Goal: Information Seeking & Learning: Learn about a topic

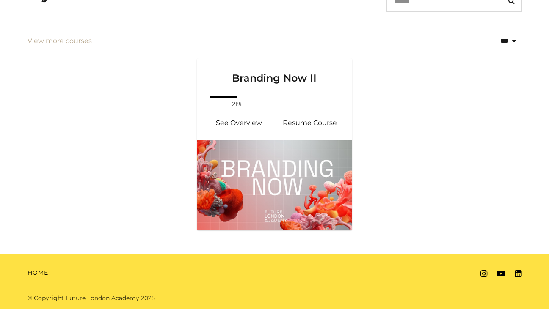
scroll to position [76, 0]
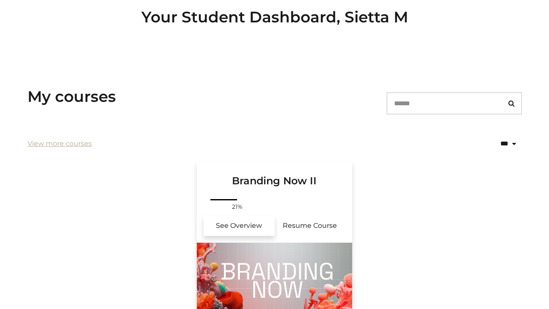
click at [221, 223] on link "See Overview" at bounding box center [239, 226] width 71 height 20
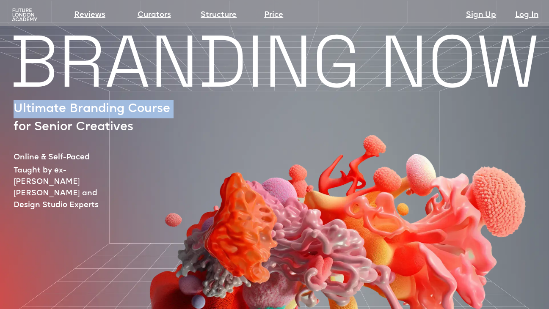
drag, startPoint x: 16, startPoint y: 107, endPoint x: 80, endPoint y: 124, distance: 66.5
click at [1, 131] on div "BRANDING NOW Ultimate Branding Course for Senior Creatives Online & Self-Paced …" at bounding box center [274, 276] width 549 height 483
click at [131, 128] on img at bounding box center [333, 201] width 463 height 345
click at [135, 128] on img at bounding box center [333, 201] width 463 height 345
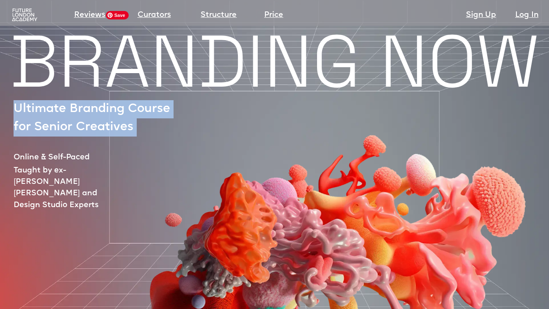
copy p "Ultimate Branding Course for Senior Creatives"
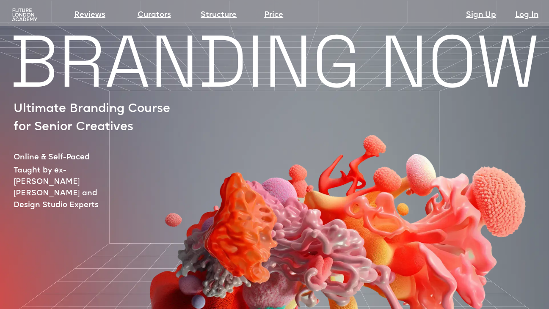
click at [72, 147] on div at bounding box center [314, 219] width 538 height 304
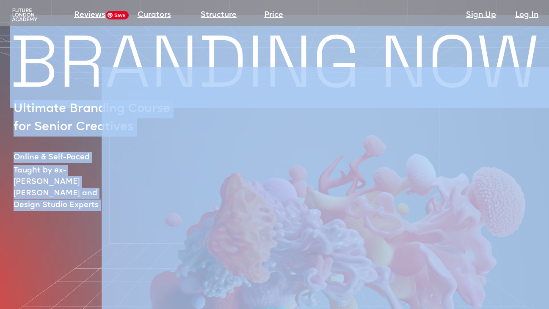
drag, startPoint x: 25, startPoint y: 70, endPoint x: 126, endPoint y: 142, distance: 123.6
click at [126, 142] on div "BRANDING NOW Ultimate Branding Course for Senior Creatives Online & Self-Paced …" at bounding box center [274, 276] width 549 height 483
copy div "BRANDING NOW Ultimate Branding Course for Senior Creatives Online & Self-Paced …"
